Goal: Communication & Community: Answer question/provide support

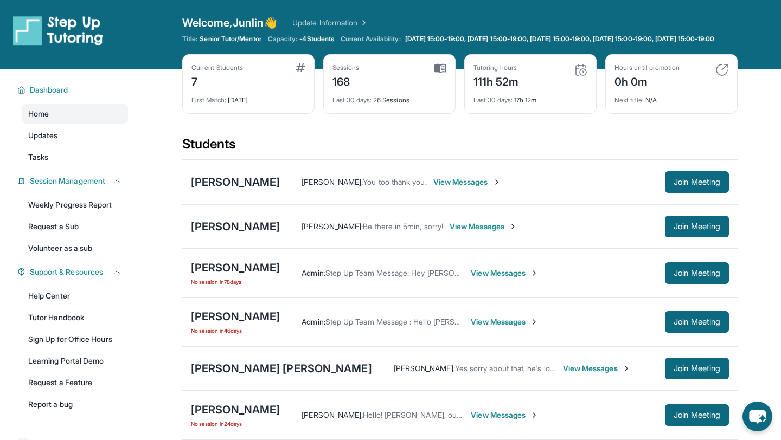
click at [435, 188] on span "View Messages" at bounding box center [467, 182] width 68 height 11
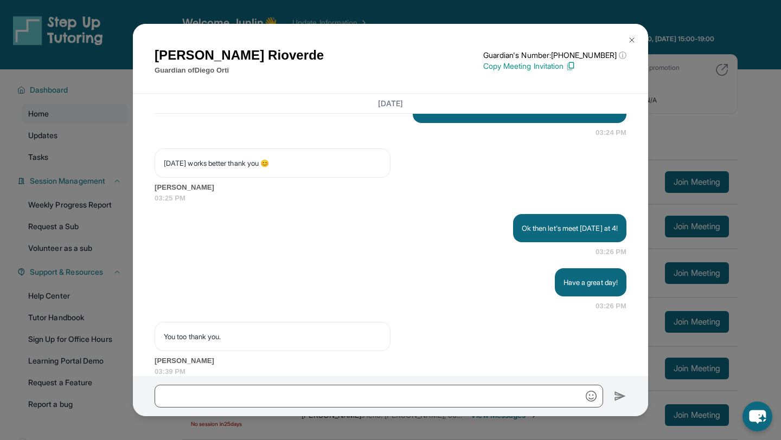
scroll to position [18513, 0]
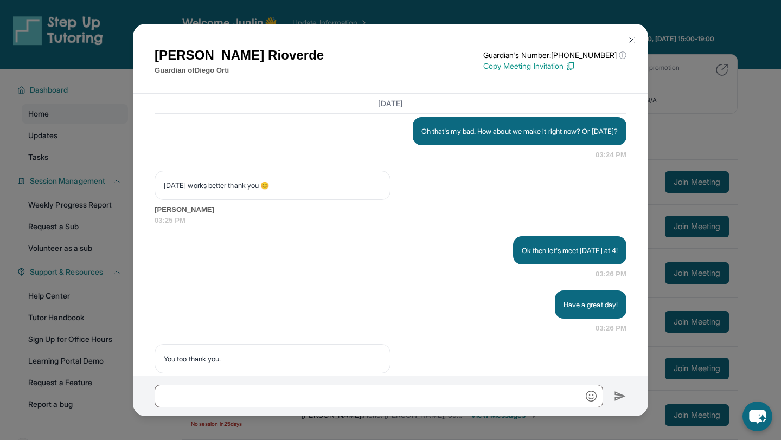
copy p
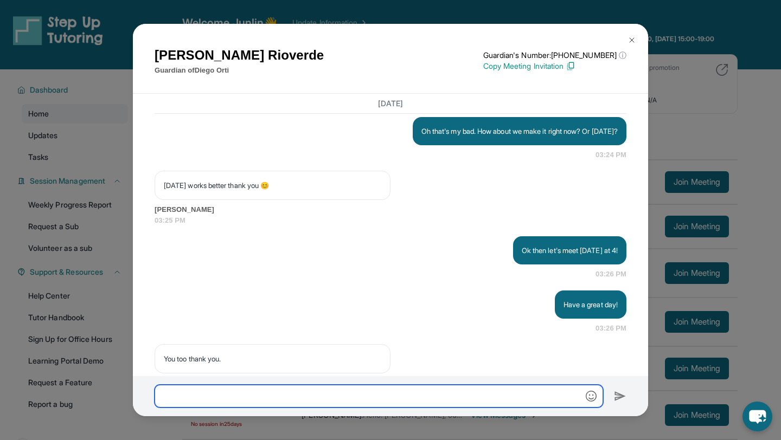
click at [375, 390] on input "text" at bounding box center [379, 396] width 448 height 23
paste input "text"
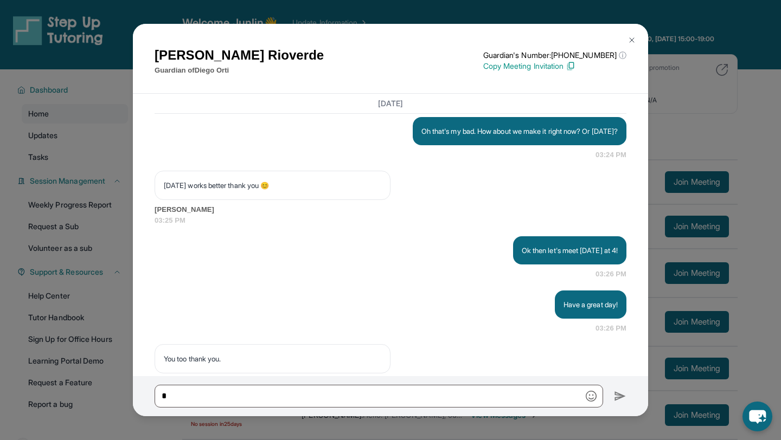
drag, startPoint x: 400, startPoint y: 291, endPoint x: 485, endPoint y: 316, distance: 88.7
copy p "Hello! [PERSON_NAME] , our tutoring session will start at about 4 o'clock. Is i…"
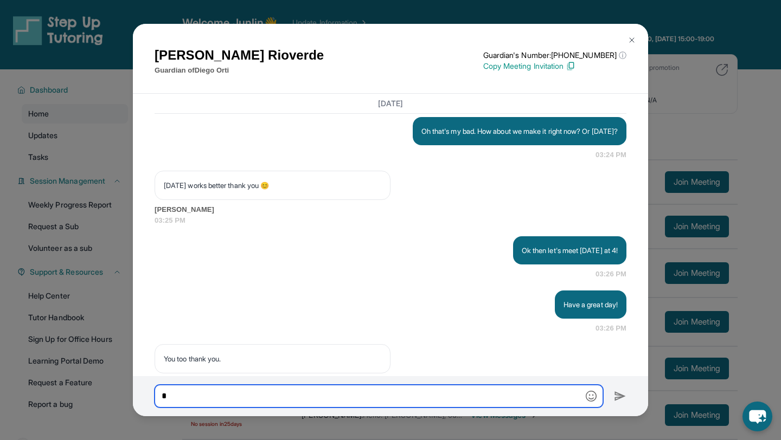
click at [403, 399] on input "text" at bounding box center [379, 396] width 448 height 23
paste input "**********"
type input "**********"
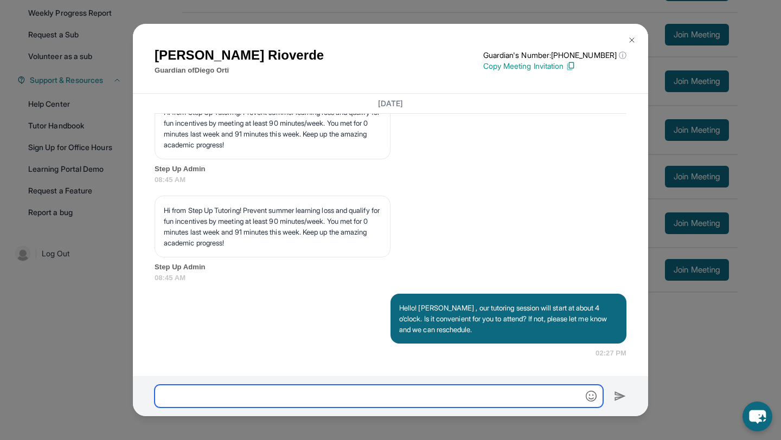
scroll to position [19424, 0]
